Goal: Information Seeking & Learning: Learn about a topic

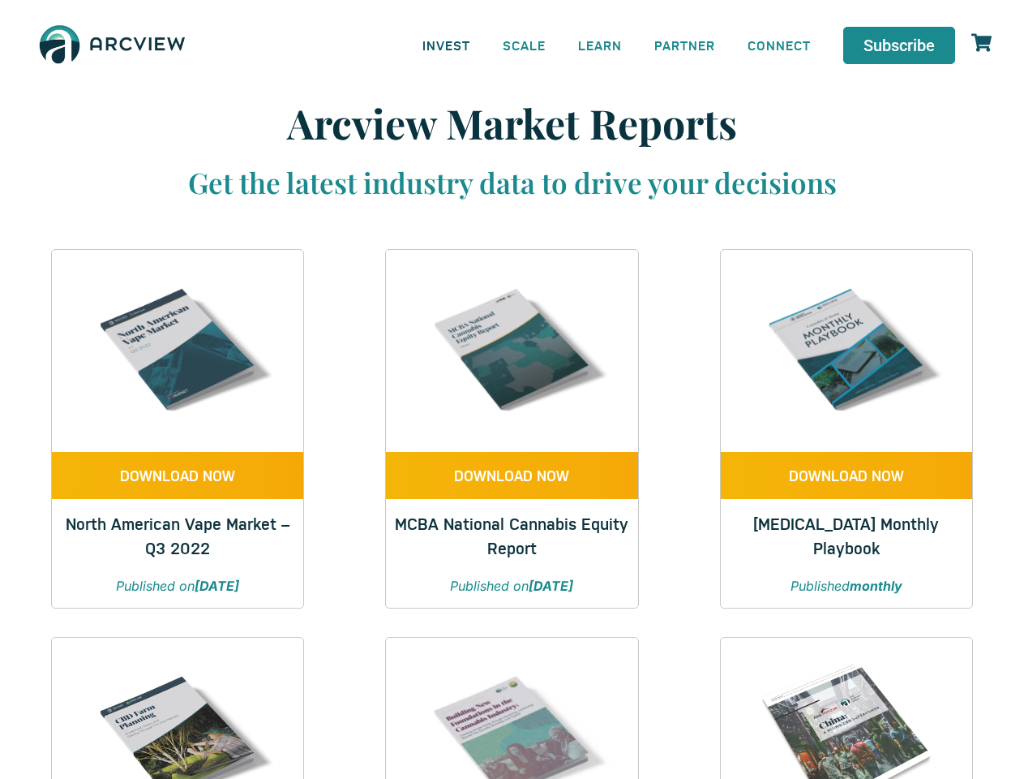
click at [446, 45] on link "INVEST" at bounding box center [446, 45] width 80 height 37
click at [525, 45] on link "SCALE" at bounding box center [524, 45] width 75 height 37
click at [600, 45] on link "LEARN" at bounding box center [600, 45] width 76 height 37
click at [780, 45] on link "CONNECT" at bounding box center [780, 45] width 96 height 37
